Goal: Information Seeking & Learning: Learn about a topic

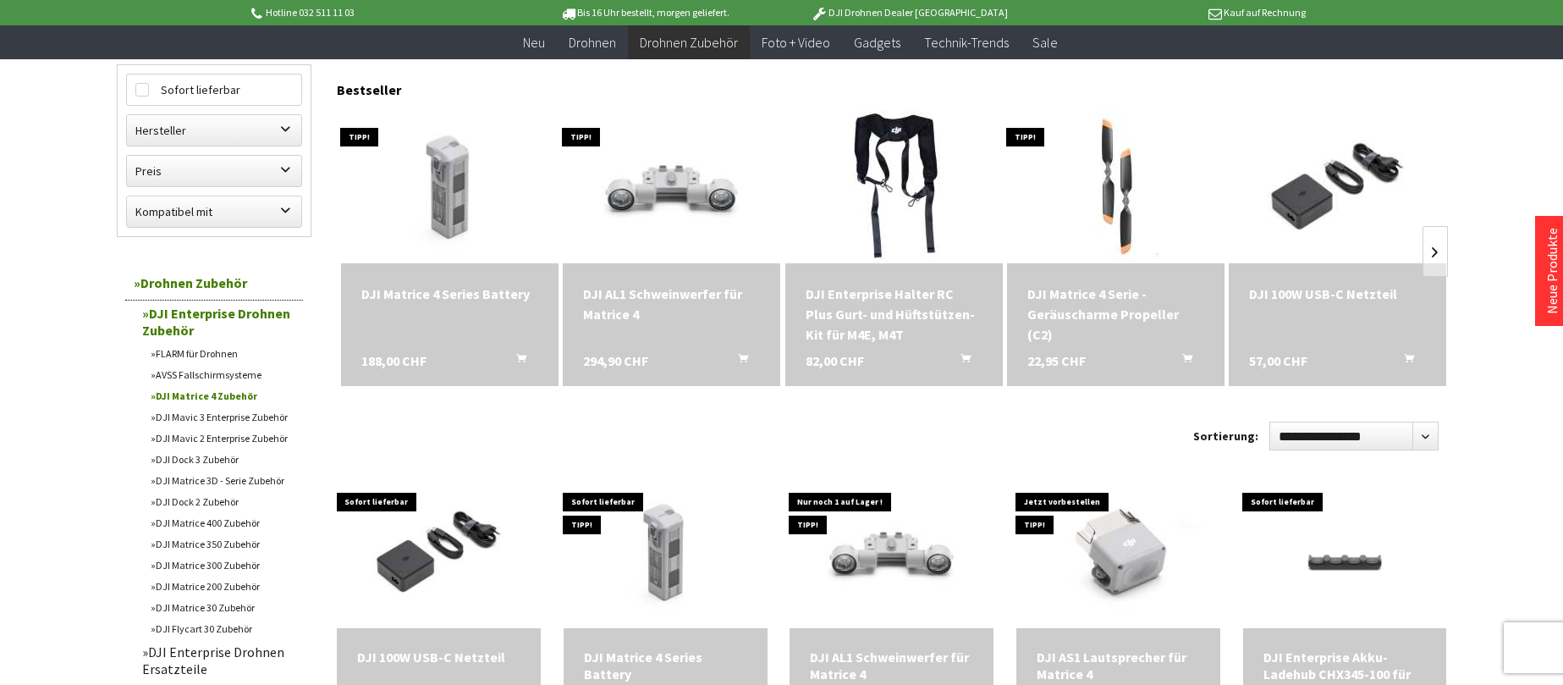
scroll to position [173, 0]
click at [629, 296] on div "DJI AL1 Schweinwerfer für Matrice 4" at bounding box center [671, 303] width 177 height 41
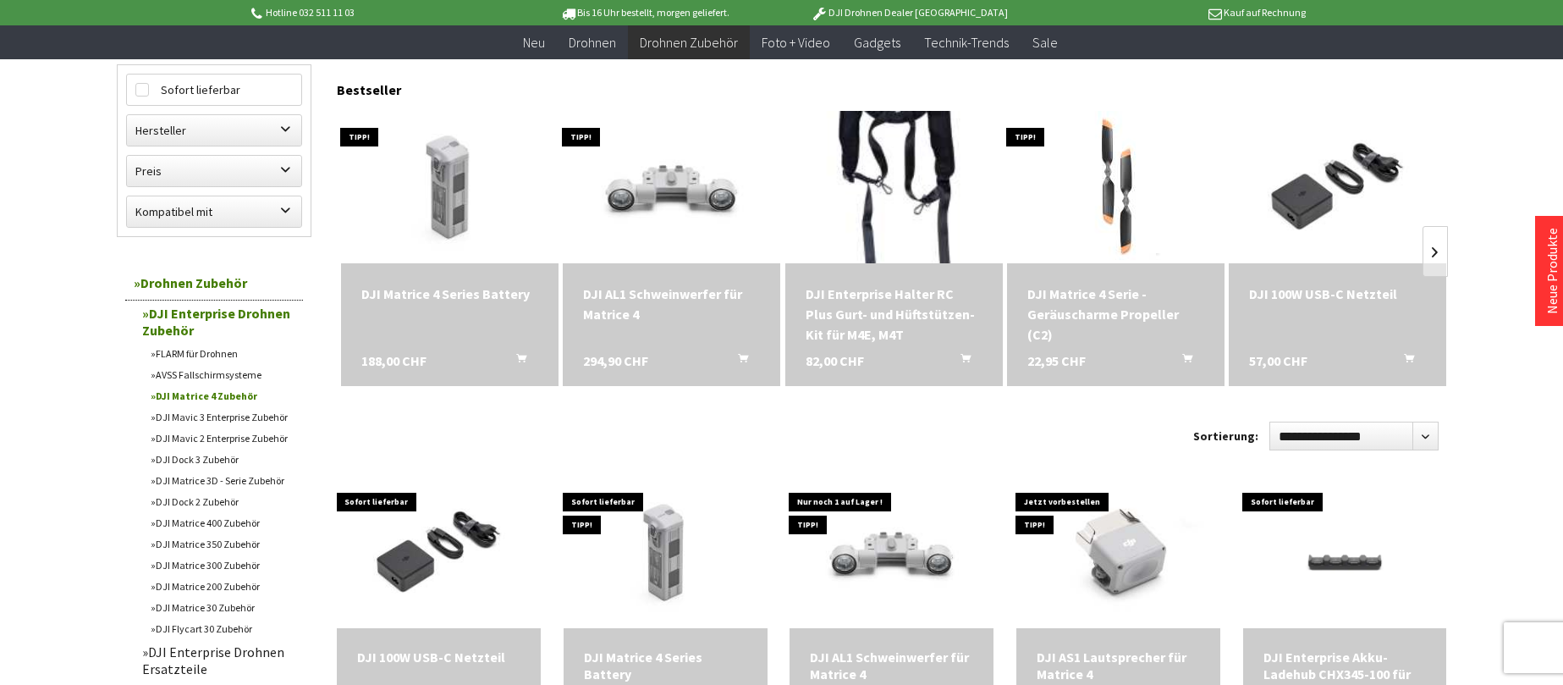
click at [894, 173] on img at bounding box center [893, 186] width 284 height 213
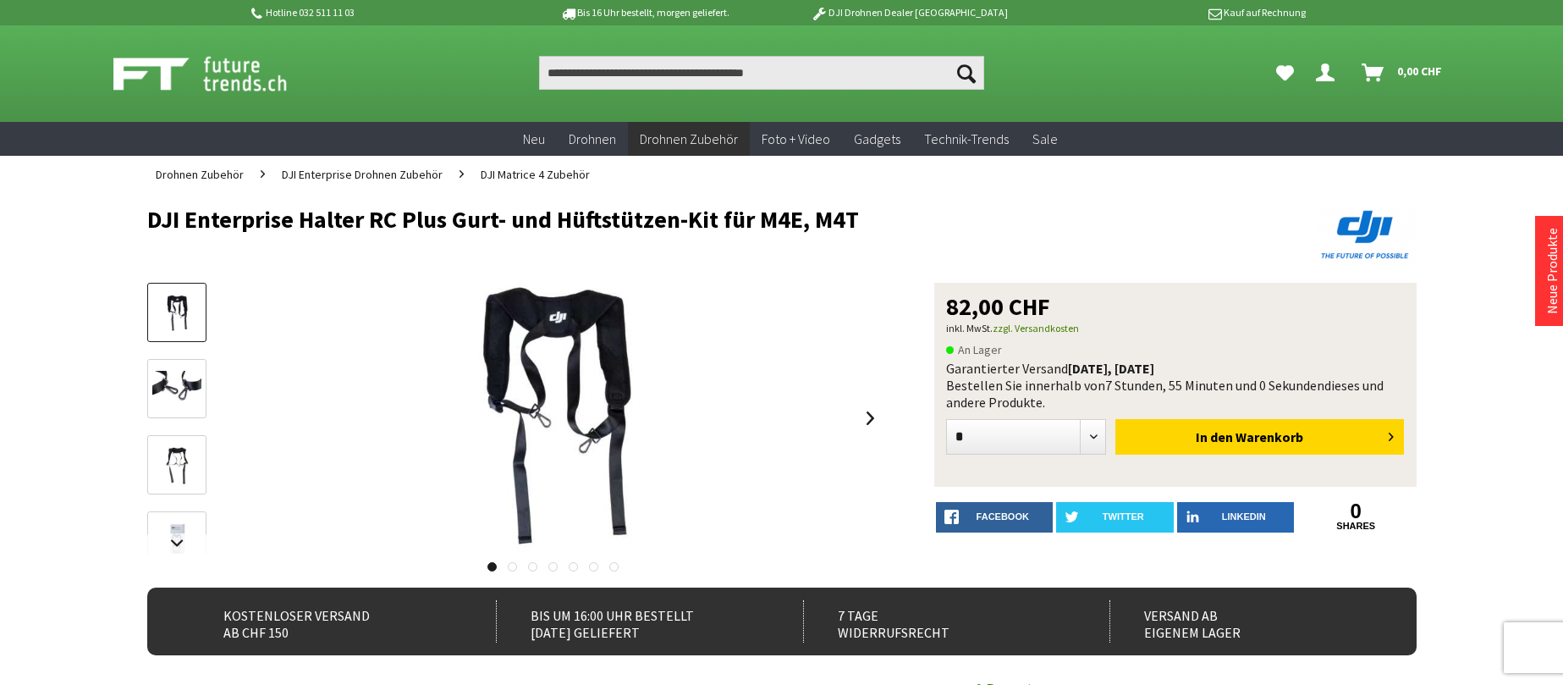
click at [175, 312] on img at bounding box center [176, 312] width 49 height 37
click at [173, 449] on img at bounding box center [176, 465] width 49 height 37
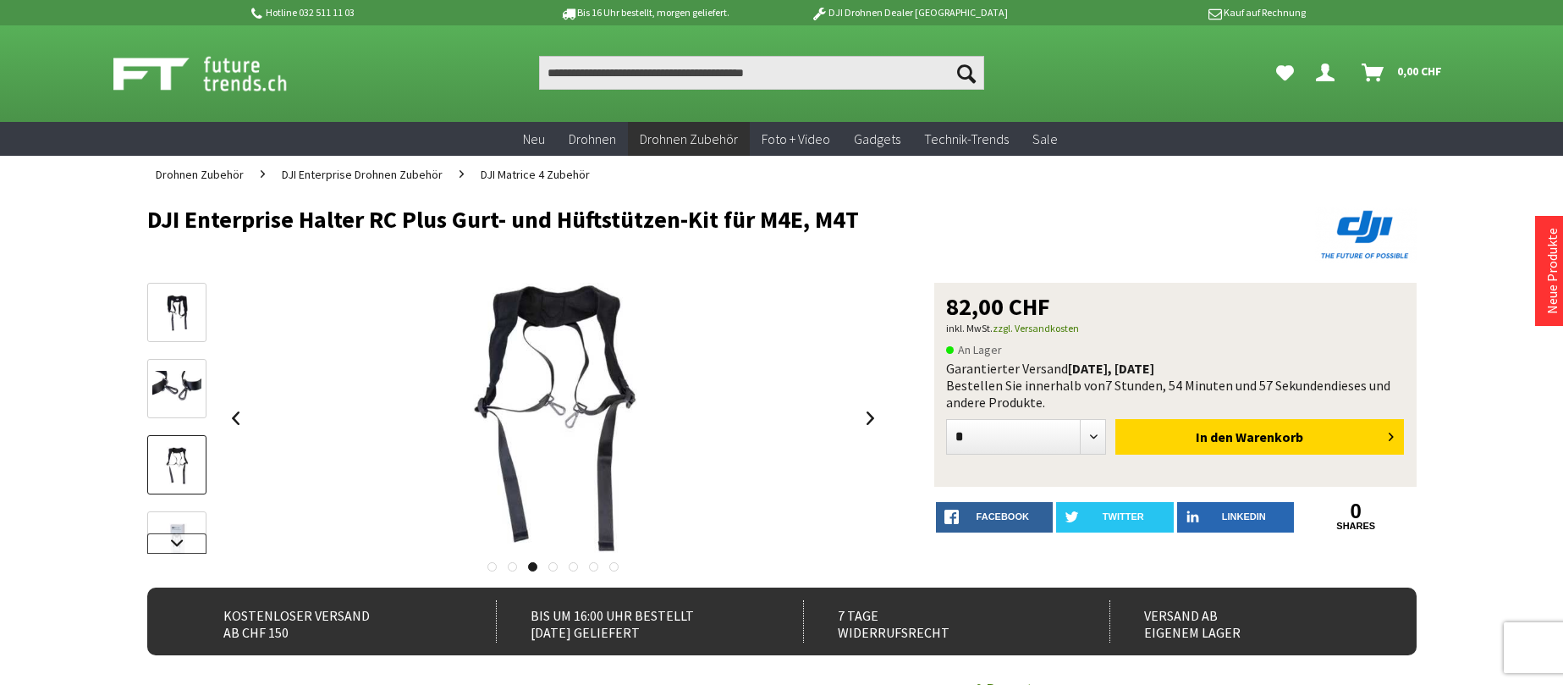
click at [172, 534] on link at bounding box center [176, 543] width 59 height 20
click at [171, 478] on img at bounding box center [176, 482] width 49 height 37
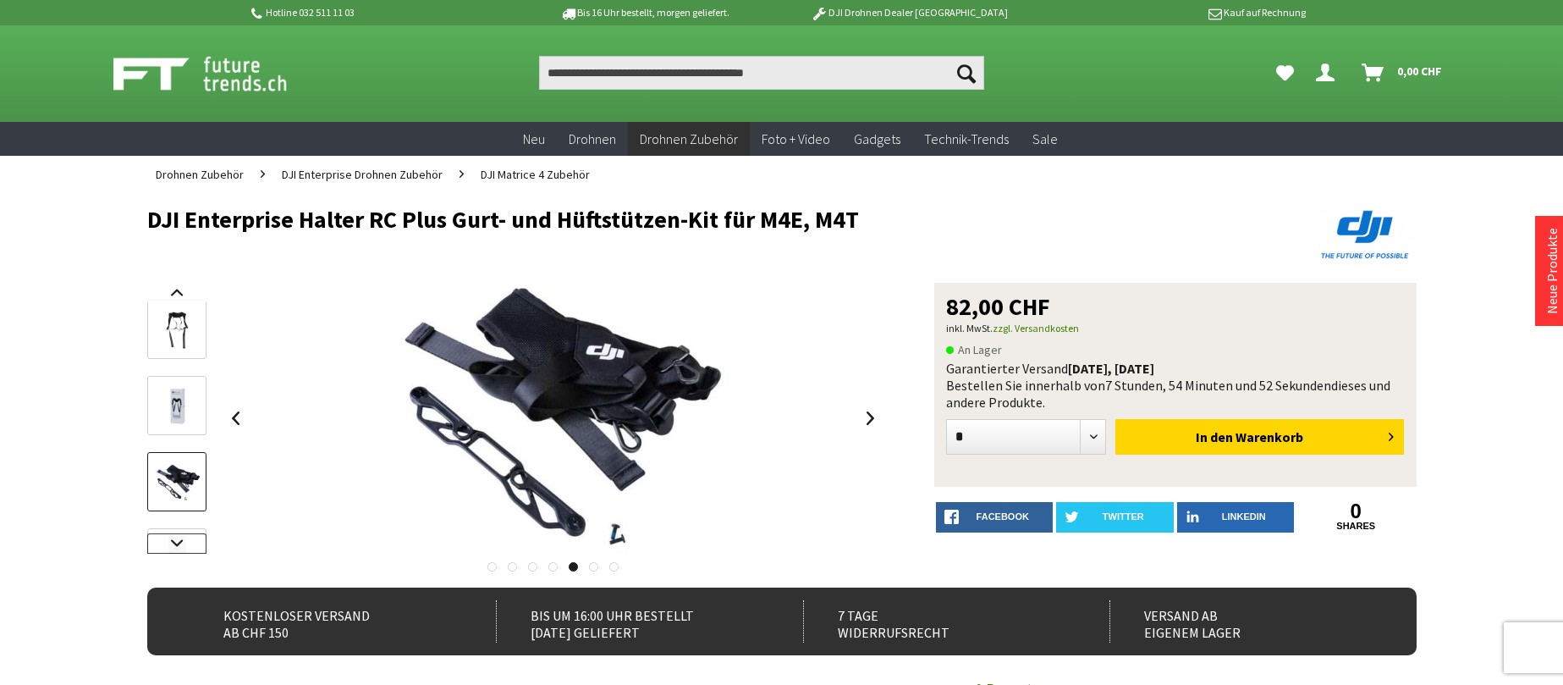
click at [168, 547] on link at bounding box center [176, 543] width 59 height 20
click at [163, 511] on img at bounding box center [176, 507] width 49 height 37
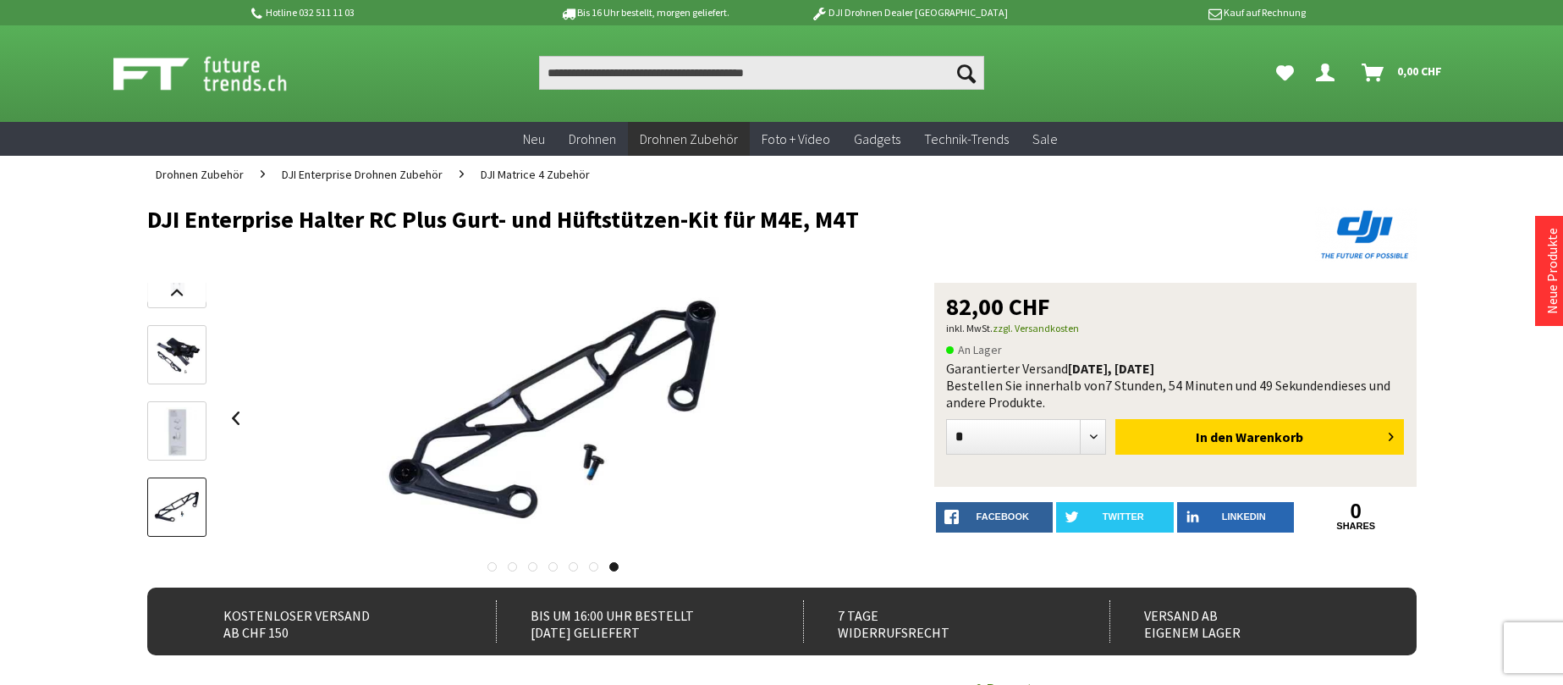
click at [168, 442] on img at bounding box center [176, 431] width 49 height 49
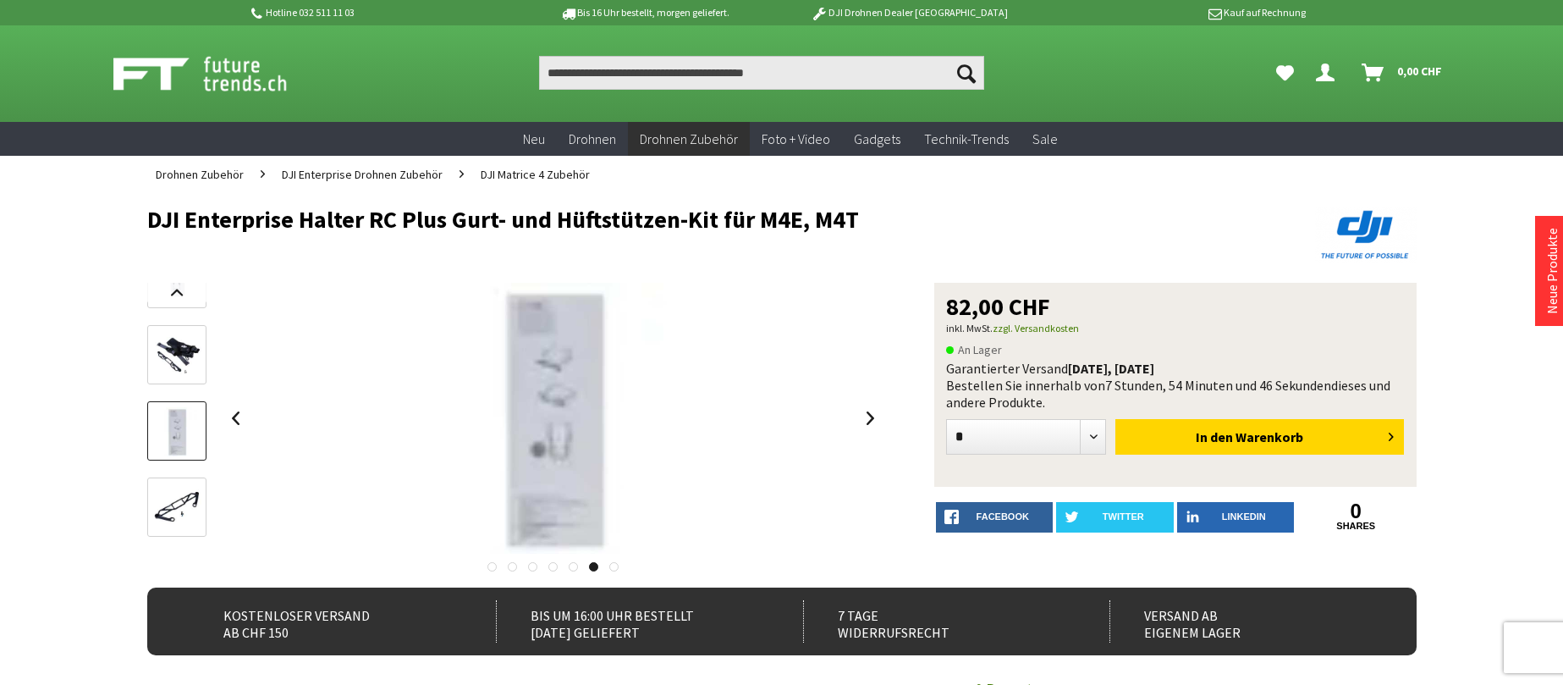
click at [160, 511] on img at bounding box center [176, 507] width 49 height 37
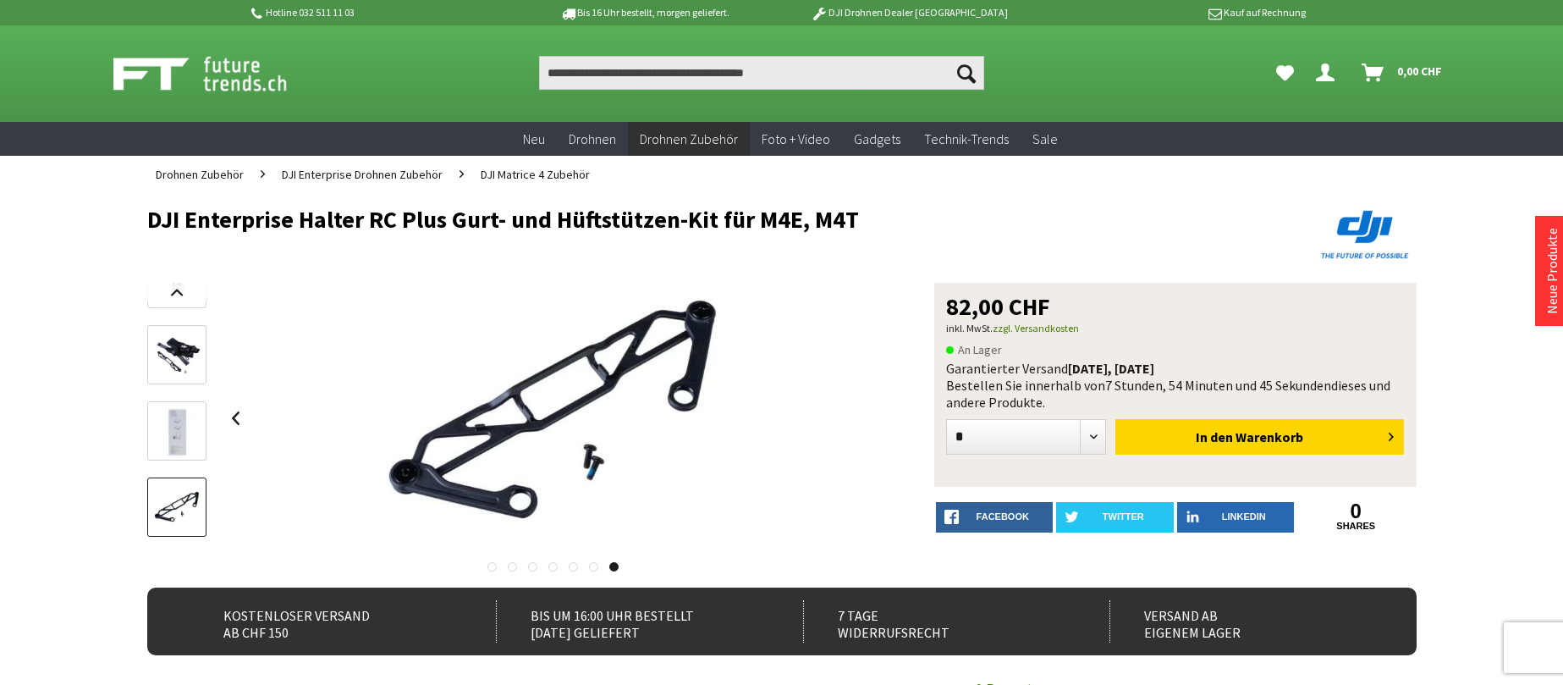
click at [160, 511] on img at bounding box center [176, 507] width 49 height 37
click at [161, 358] on img at bounding box center [176, 355] width 49 height 37
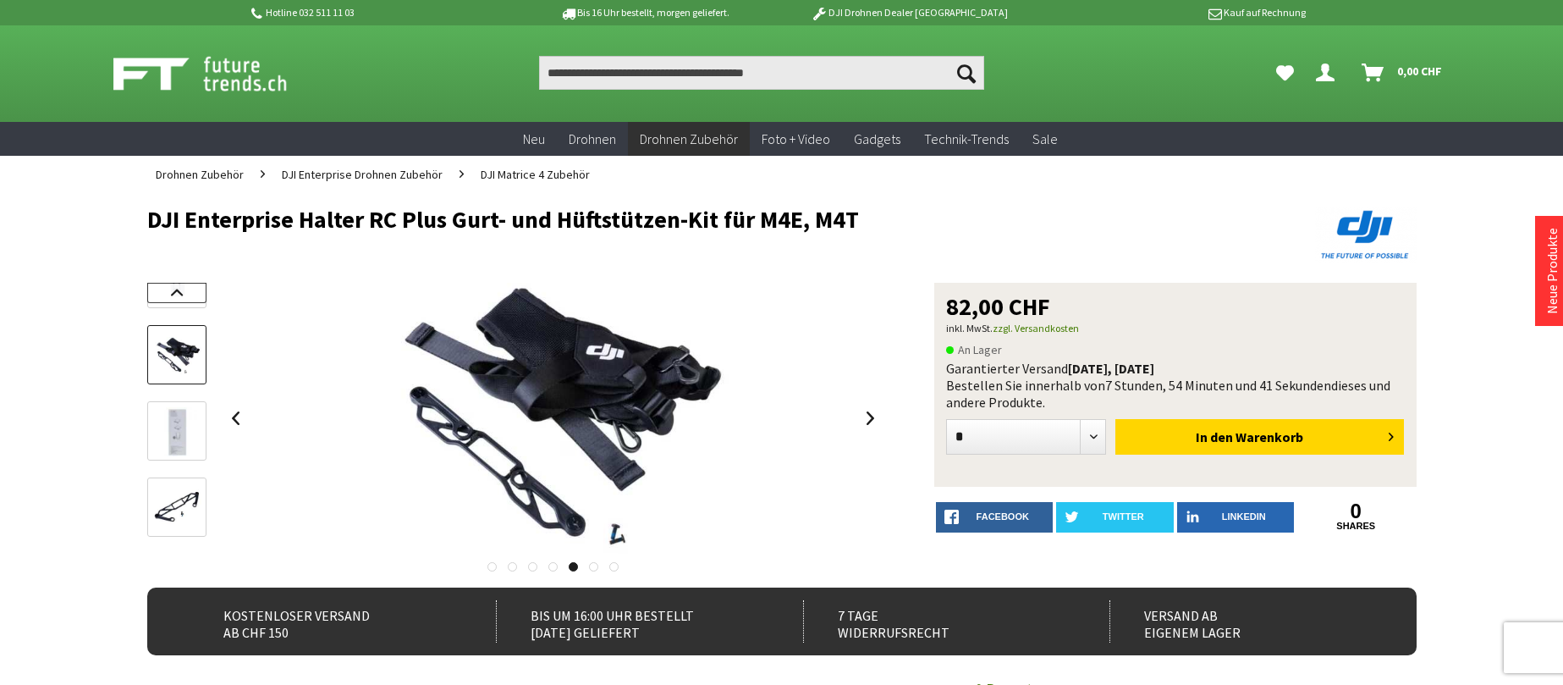
click at [170, 294] on link at bounding box center [176, 293] width 59 height 20
